Goal: Check status: Check status

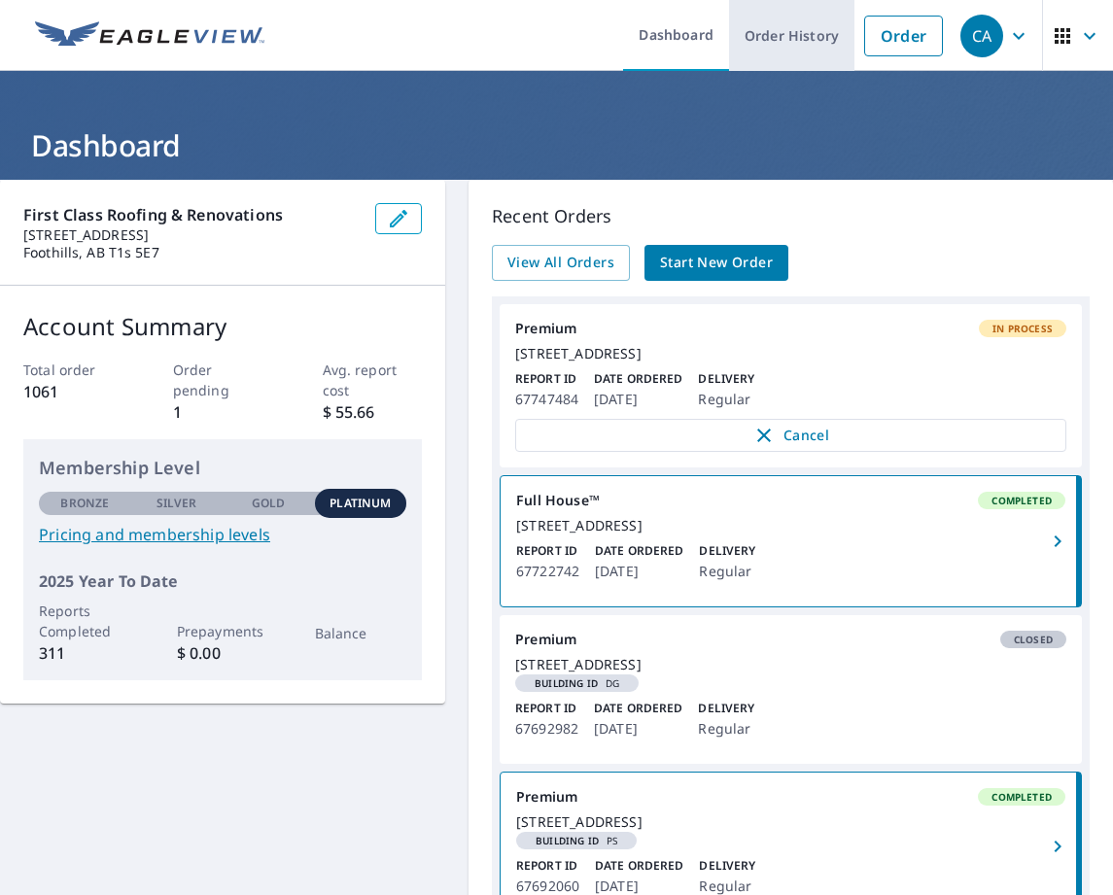
click at [734, 24] on link "Order History" at bounding box center [791, 35] width 125 height 71
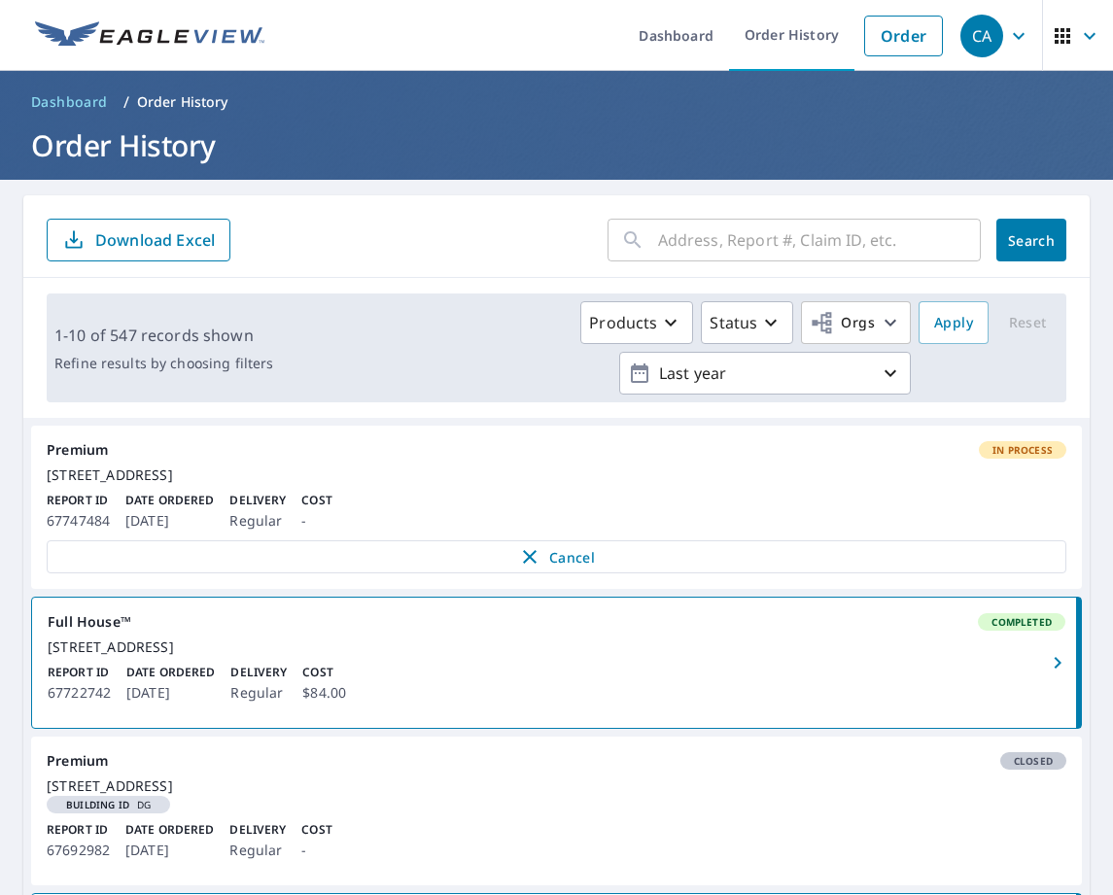
click at [754, 255] on input "text" at bounding box center [819, 240] width 323 height 54
paste input "[PERSON_NAME] - Roofmart Vents/Accessories approx. Shakes in Gables, [PERSON_NA…"
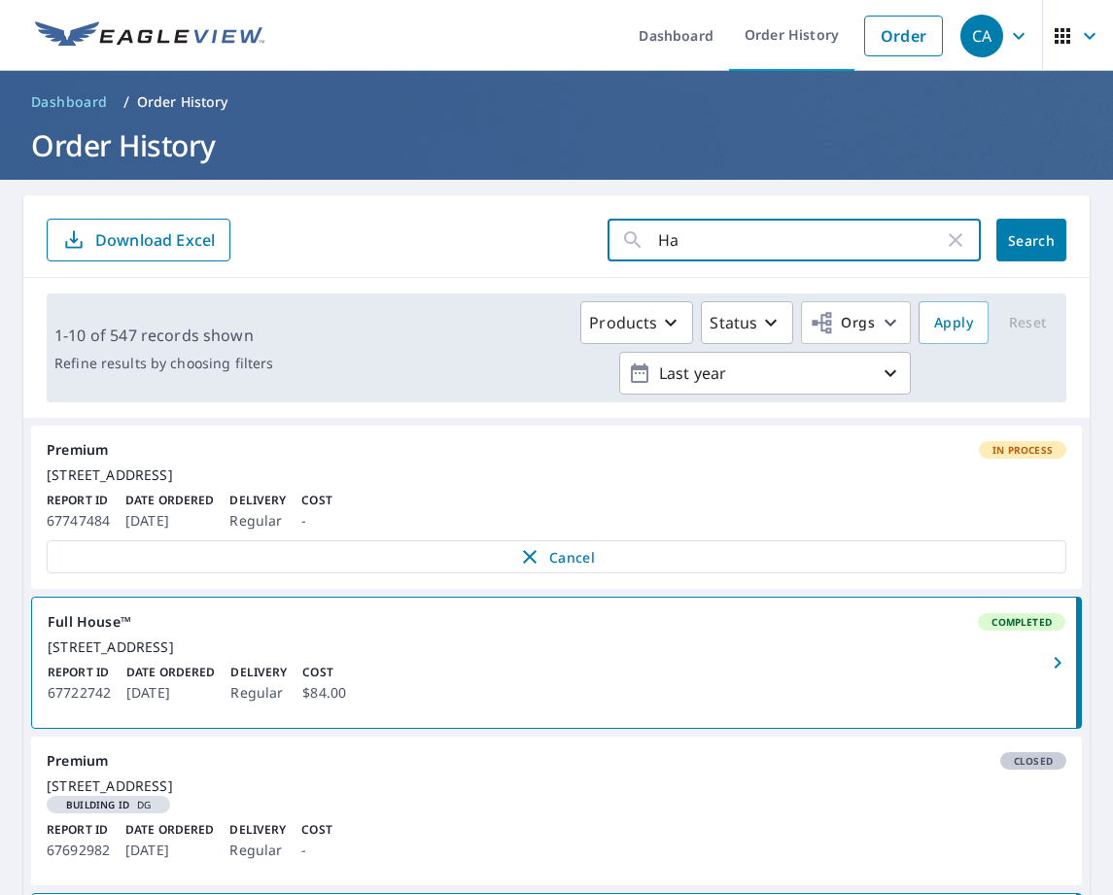
type input "H"
drag, startPoint x: 664, startPoint y: 237, endPoint x: 679, endPoint y: 240, distance: 14.9
paste input "[STREET_ADDRESS]"
type input "[STREET_ADDRESS]"
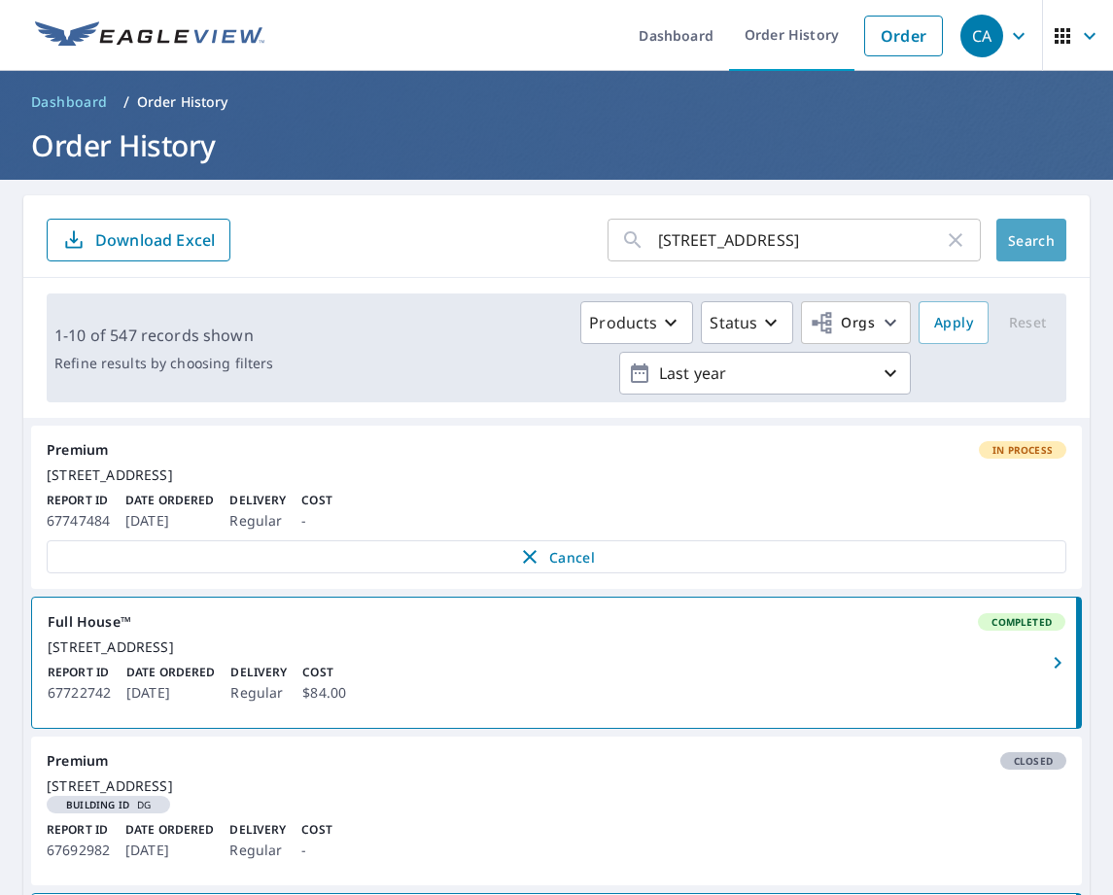
click at [1012, 249] on span "Search" at bounding box center [1031, 240] width 39 height 18
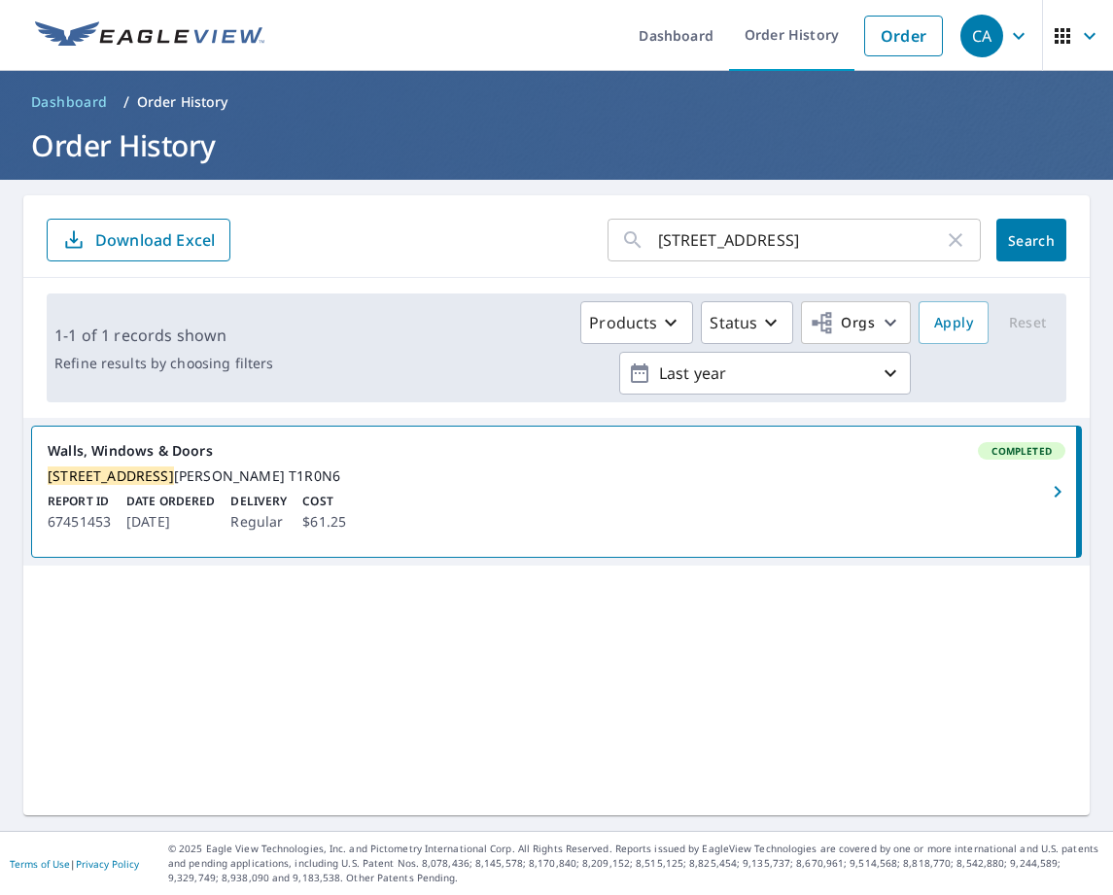
click at [334, 485] on div "[STREET_ADDRESS][PERSON_NAME]" at bounding box center [557, 476] width 1018 height 17
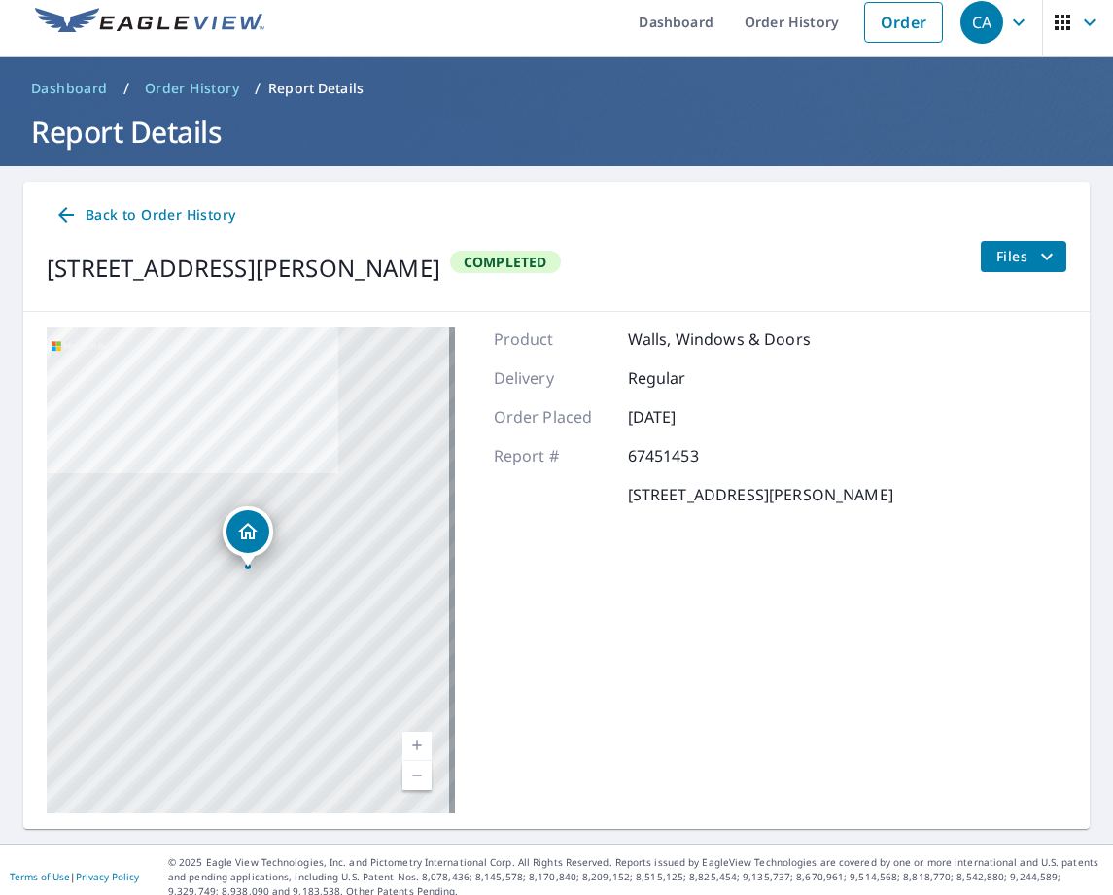
scroll to position [27, 0]
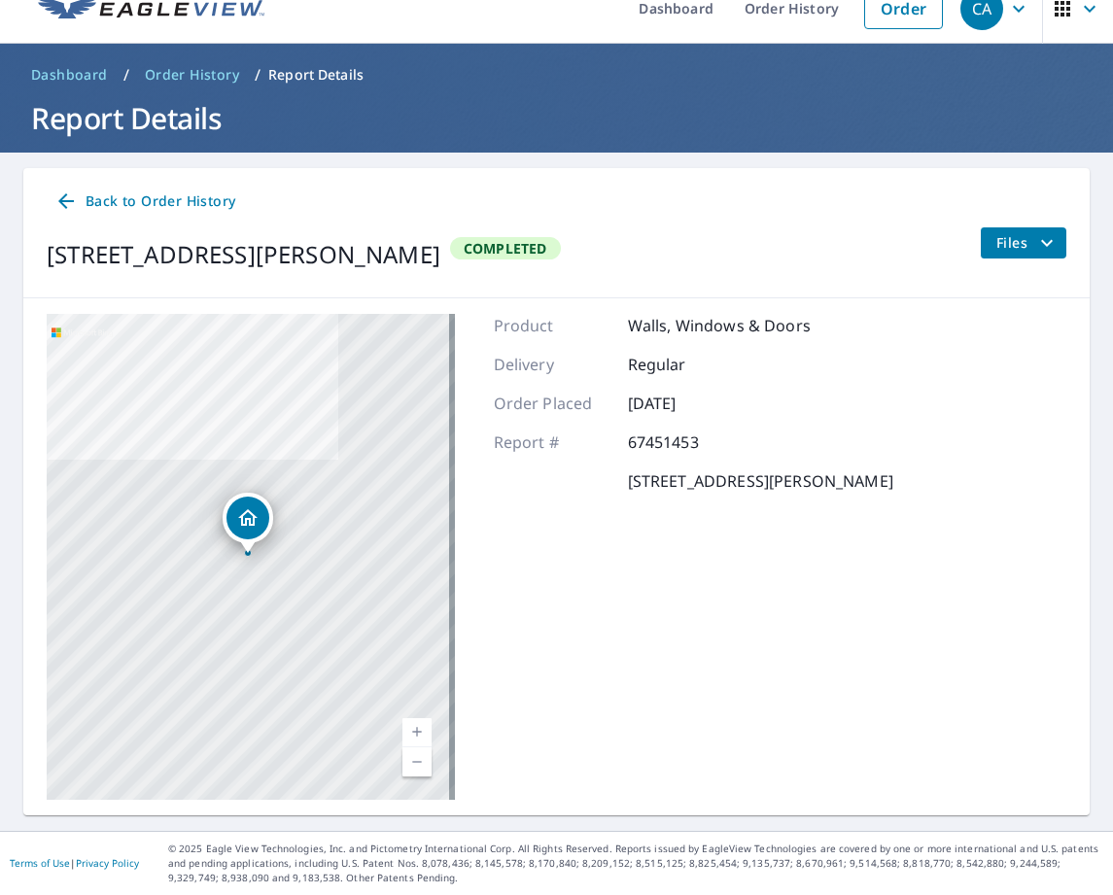
click at [1035, 237] on icon "filesDropdownBtn-67451453" at bounding box center [1046, 242] width 23 height 23
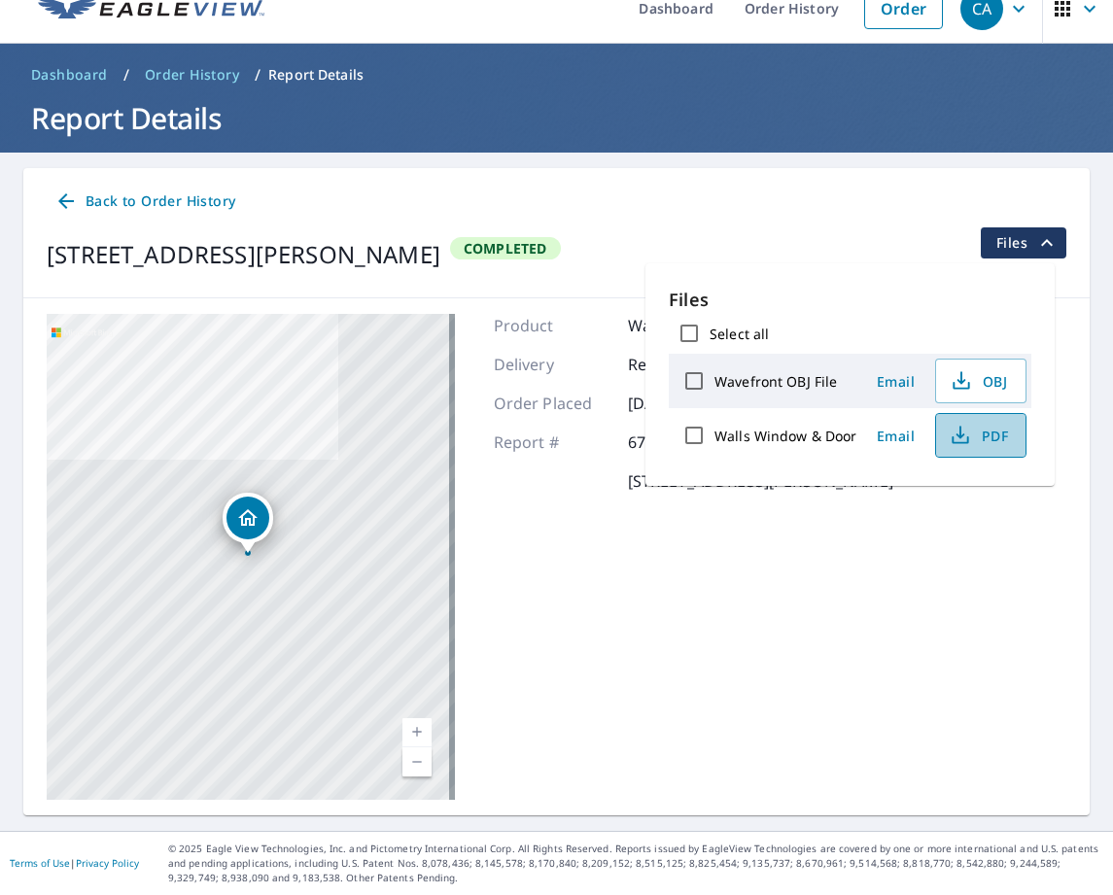
click at [953, 433] on icon "button" at bounding box center [960, 435] width 23 height 23
